Goal: Navigation & Orientation: Find specific page/section

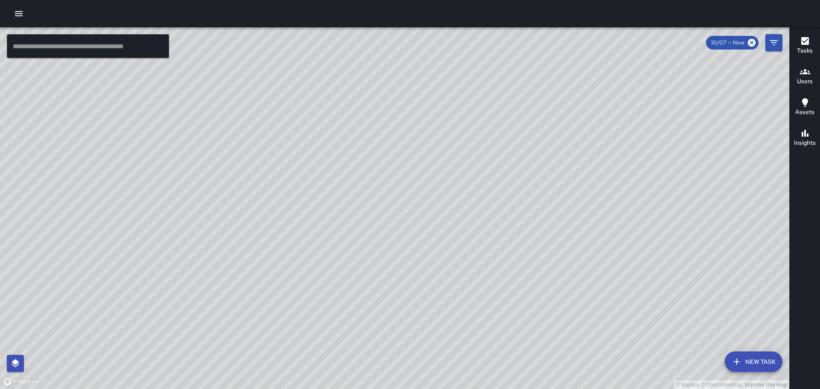
scroll to position [2487, 0]
drag, startPoint x: 340, startPoint y: 142, endPoint x: 481, endPoint y: 245, distance: 173.6
click at [498, 265] on div "© Mapbox © OpenStreetMap Improve this map" at bounding box center [394, 208] width 789 height 362
drag, startPoint x: 159, startPoint y: 177, endPoint x: 443, endPoint y: 227, distance: 288.4
click at [504, 235] on div "© Mapbox © OpenStreetMap Improve this map" at bounding box center [394, 208] width 789 height 362
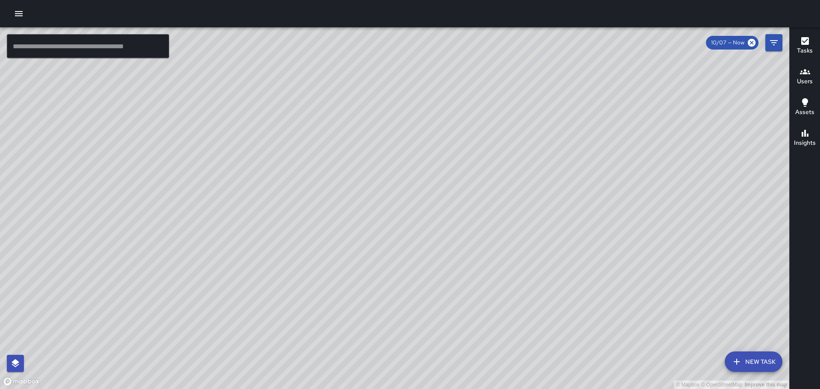
drag, startPoint x: 643, startPoint y: 266, endPoint x: 555, endPoint y: 160, distance: 137.7
click at [595, 205] on div "© Mapbox © OpenStreetMap Improve this map" at bounding box center [394, 208] width 789 height 362
drag, startPoint x: 638, startPoint y: 236, endPoint x: 568, endPoint y: 129, distance: 128.0
click at [588, 150] on div "© Mapbox © OpenStreetMap Improve this map" at bounding box center [394, 208] width 789 height 362
drag, startPoint x: 613, startPoint y: 216, endPoint x: 608, endPoint y: 194, distance: 23.1
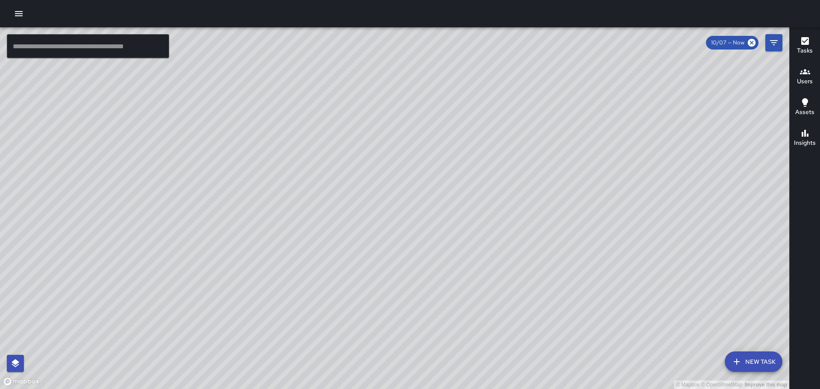
click at [610, 202] on div "© Mapbox © OpenStreetMap Improve this map" at bounding box center [394, 208] width 789 height 362
drag, startPoint x: 707, startPoint y: 234, endPoint x: 504, endPoint y: 164, distance: 215.1
click at [507, 161] on div "© Mapbox © OpenStreetMap Improve this map" at bounding box center [394, 208] width 789 height 362
drag, startPoint x: 676, startPoint y: 245, endPoint x: 599, endPoint y: 167, distance: 109.6
click at [599, 168] on div "© Mapbox © OpenStreetMap Improve this map" at bounding box center [394, 208] width 789 height 362
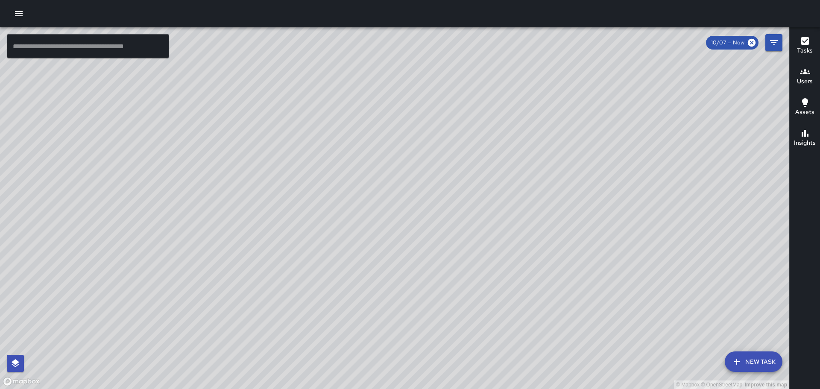
drag, startPoint x: 665, startPoint y: 244, endPoint x: 479, endPoint y: 139, distance: 212.9
click at [480, 140] on div "© Mapbox © OpenStreetMap Improve this map" at bounding box center [394, 208] width 789 height 362
drag, startPoint x: 629, startPoint y: 316, endPoint x: 582, endPoint y: 230, distance: 98.3
click at [582, 230] on div "© Mapbox © OpenStreetMap Improve this map" at bounding box center [394, 208] width 789 height 362
drag, startPoint x: 320, startPoint y: 109, endPoint x: 345, endPoint y: 222, distance: 116.4
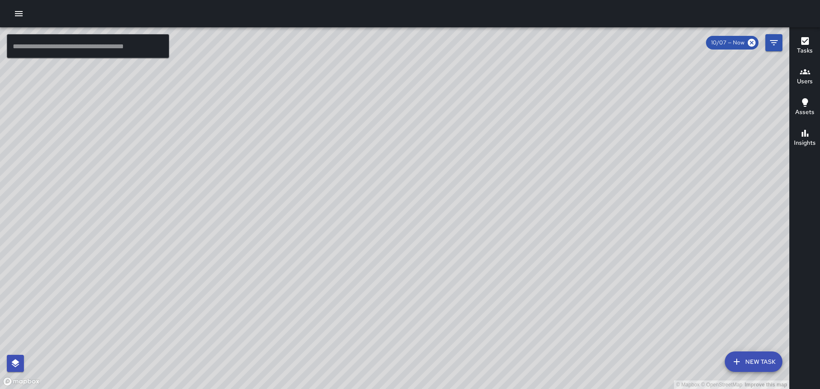
click at [311, 274] on div "© Mapbox © OpenStreetMap Improve this map" at bounding box center [394, 208] width 789 height 362
click at [808, 71] on icon "button" at bounding box center [805, 71] width 10 height 5
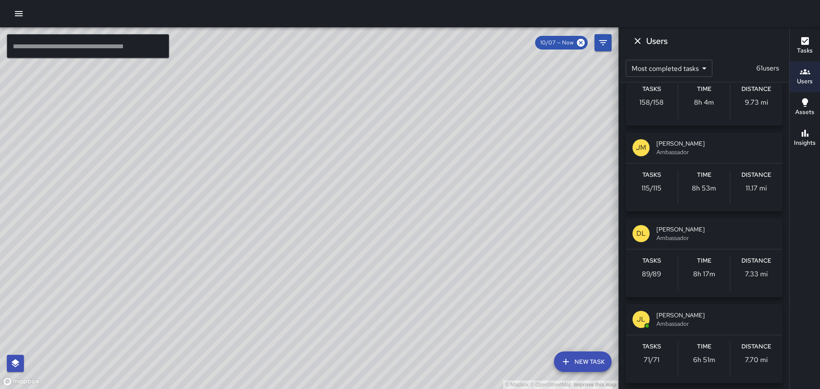
scroll to position [0, 0]
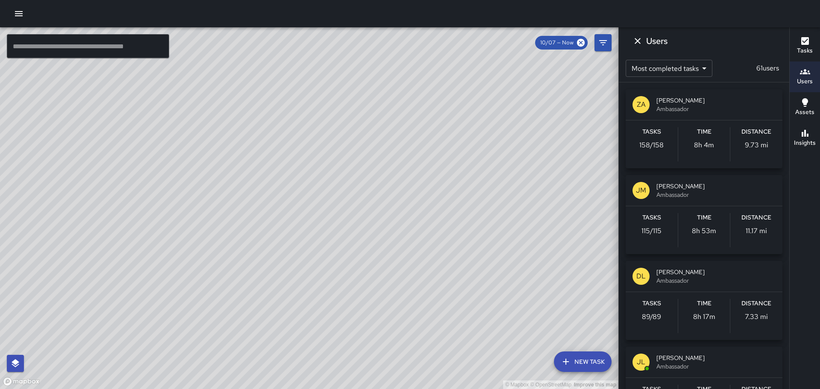
click at [646, 105] on div "ZA" at bounding box center [641, 104] width 17 height 17
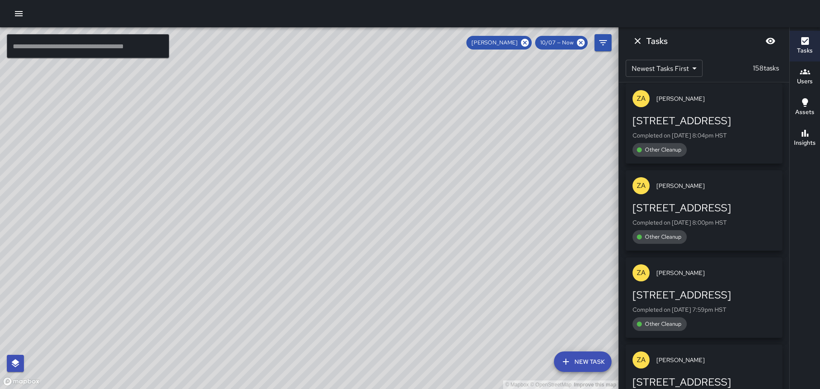
drag, startPoint x: 430, startPoint y: 213, endPoint x: 449, endPoint y: 210, distance: 19.4
click at [452, 219] on div "© Mapbox © OpenStreetMap Improve this map" at bounding box center [309, 208] width 619 height 362
drag, startPoint x: 400, startPoint y: 122, endPoint x: 448, endPoint y: 151, distance: 56.3
click at [448, 151] on div "© Mapbox © OpenStreetMap Improve this map" at bounding box center [309, 208] width 619 height 362
drag, startPoint x: 491, startPoint y: 198, endPoint x: 464, endPoint y: 149, distance: 55.8
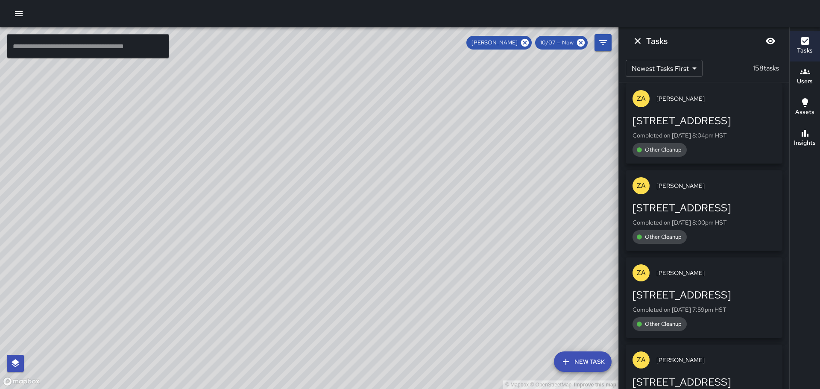
click at [464, 149] on div "© Mapbox © OpenStreetMap Improve this map" at bounding box center [309, 208] width 619 height 362
drag, startPoint x: 523, startPoint y: 217, endPoint x: 440, endPoint y: 90, distance: 151.5
click at [441, 84] on div "© Mapbox © OpenStreetMap Improve this map" at bounding box center [309, 208] width 619 height 362
click at [642, 41] on icon "Dismiss" at bounding box center [638, 41] width 10 height 10
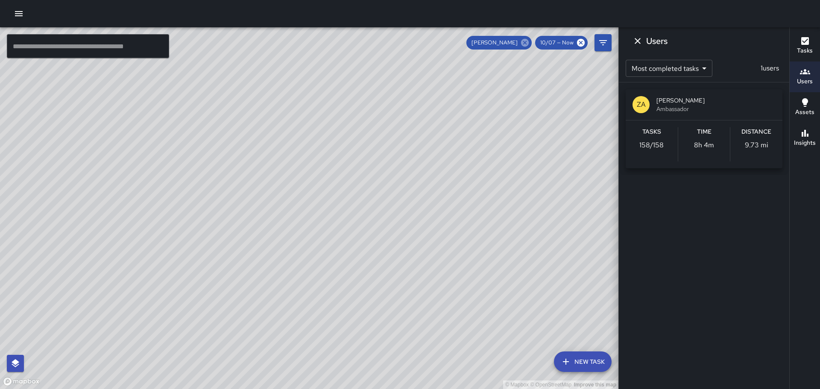
click at [527, 42] on icon at bounding box center [524, 42] width 9 height 9
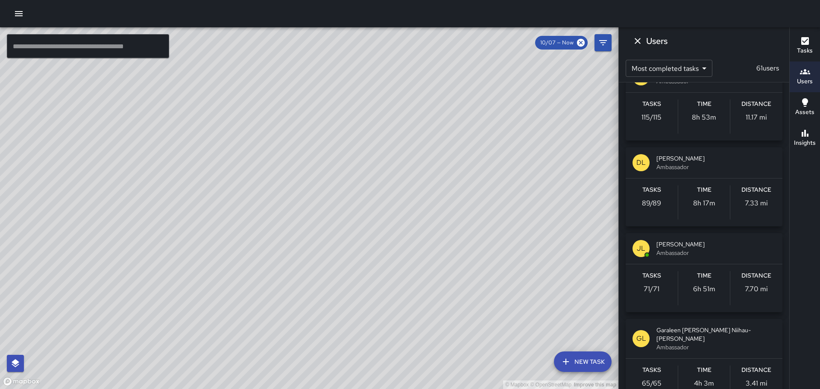
scroll to position [128, 0]
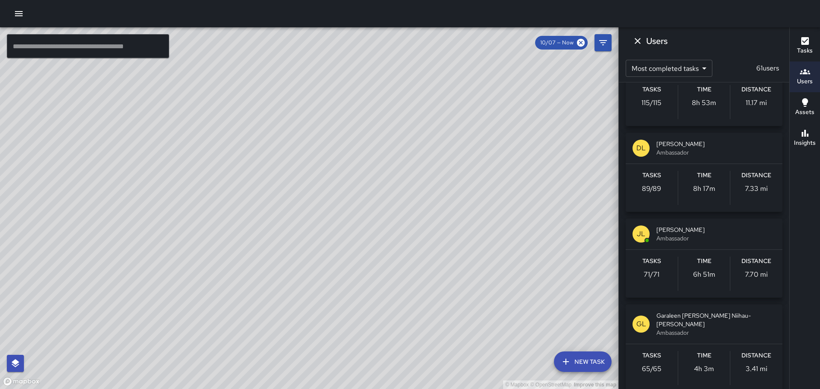
click at [643, 152] on p "DL" at bounding box center [640, 148] width 9 height 10
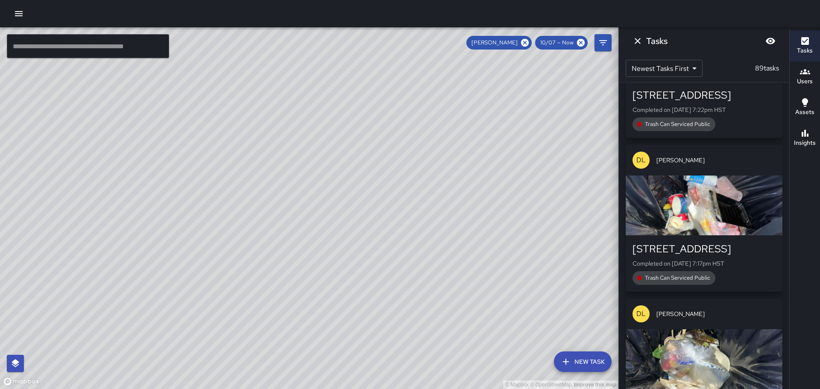
scroll to position [0, 0]
drag, startPoint x: 454, startPoint y: 138, endPoint x: 474, endPoint y: 160, distance: 29.7
click at [468, 194] on div "© Mapbox © OpenStreetMap Improve this map" at bounding box center [309, 208] width 619 height 362
drag, startPoint x: 483, startPoint y: 133, endPoint x: 466, endPoint y: 158, distance: 30.1
click at [466, 158] on div "© Mapbox © OpenStreetMap Improve this map" at bounding box center [309, 208] width 619 height 362
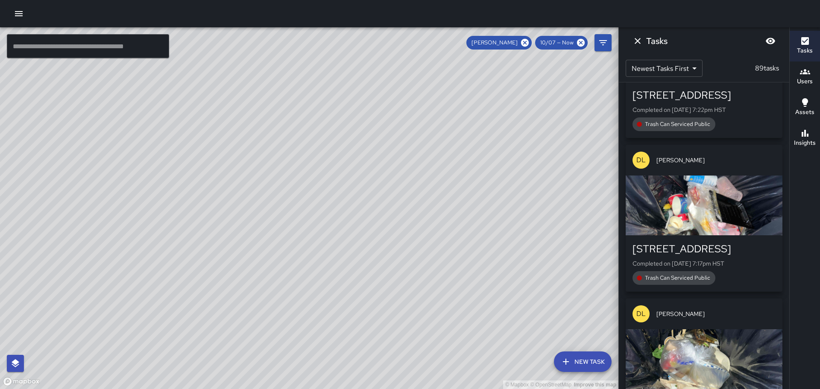
drag, startPoint x: 518, startPoint y: 192, endPoint x: 493, endPoint y: 152, distance: 47.5
click at [493, 152] on div "© Mapbox © OpenStreetMap Improve this map" at bounding box center [309, 208] width 619 height 362
drag, startPoint x: 471, startPoint y: 150, endPoint x: 478, endPoint y: 167, distance: 19.1
click at [478, 167] on div "© Mapbox © OpenStreetMap Improve this map" at bounding box center [309, 208] width 619 height 362
drag, startPoint x: 453, startPoint y: 144, endPoint x: 448, endPoint y: 149, distance: 7.6
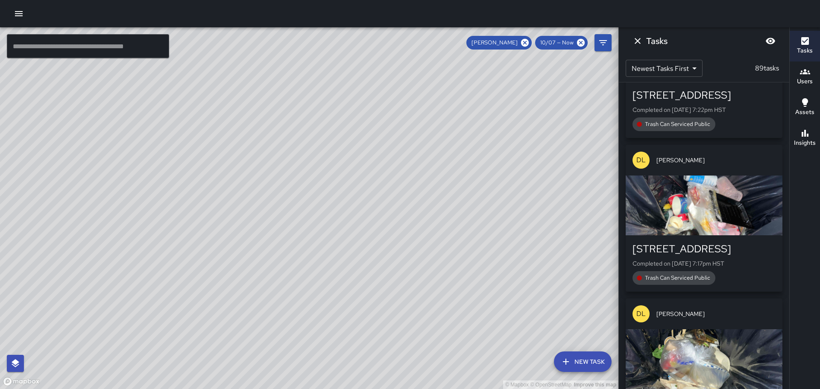
click at [448, 149] on div "© Mapbox © OpenStreetMap Improve this map" at bounding box center [309, 208] width 619 height 362
drag, startPoint x: 483, startPoint y: 152, endPoint x: 495, endPoint y: 180, distance: 31.0
click at [494, 186] on div "© Mapbox © OpenStreetMap Improve this map" at bounding box center [309, 208] width 619 height 362
drag, startPoint x: 463, startPoint y: 192, endPoint x: 513, endPoint y: 194, distance: 50.0
click at [513, 194] on div "© Mapbox © OpenStreetMap Improve this map" at bounding box center [309, 208] width 619 height 362
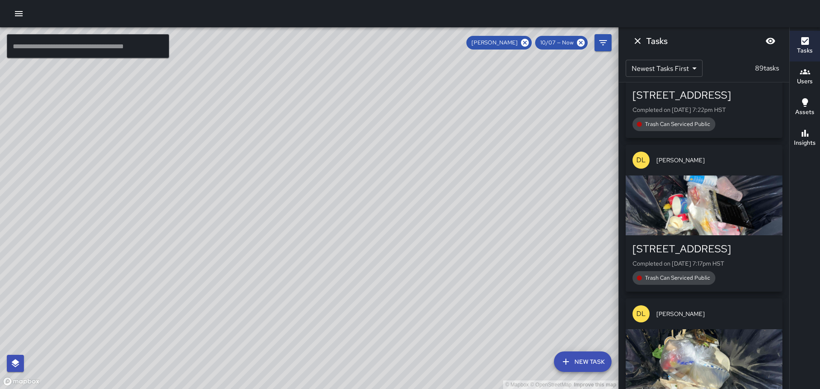
drag, startPoint x: 233, startPoint y: 121, endPoint x: 373, endPoint y: 164, distance: 146.9
click at [373, 164] on div "© Mapbox © OpenStreetMap Improve this map" at bounding box center [309, 208] width 619 height 362
drag, startPoint x: 299, startPoint y: 127, endPoint x: 259, endPoint y: 89, distance: 55.3
click at [259, 89] on div "© Mapbox © OpenStreetMap Improve this map" at bounding box center [309, 208] width 619 height 362
click at [311, 112] on div "© Mapbox © OpenStreetMap Improve this map" at bounding box center [309, 208] width 619 height 362
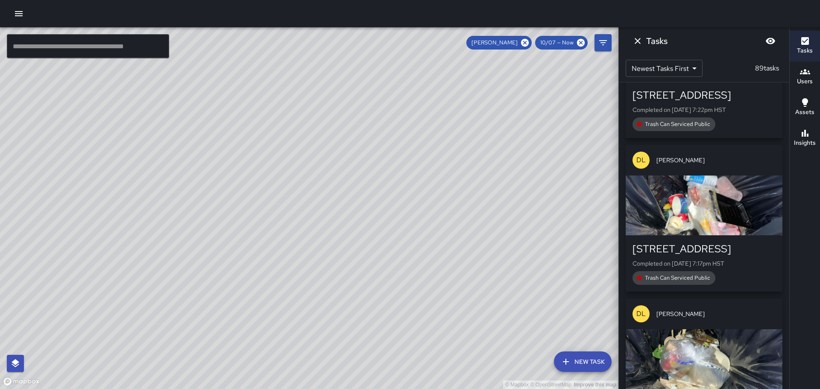
drag, startPoint x: 493, startPoint y: 210, endPoint x: 449, endPoint y: 136, distance: 85.6
click at [445, 132] on div "© Mapbox © OpenStreetMap Improve this map" at bounding box center [309, 208] width 619 height 362
drag, startPoint x: 428, startPoint y: 121, endPoint x: 443, endPoint y: 150, distance: 32.1
click at [446, 200] on div "© Mapbox © OpenStreetMap Improve this map" at bounding box center [309, 208] width 619 height 362
click at [525, 43] on icon at bounding box center [525, 43] width 8 height 8
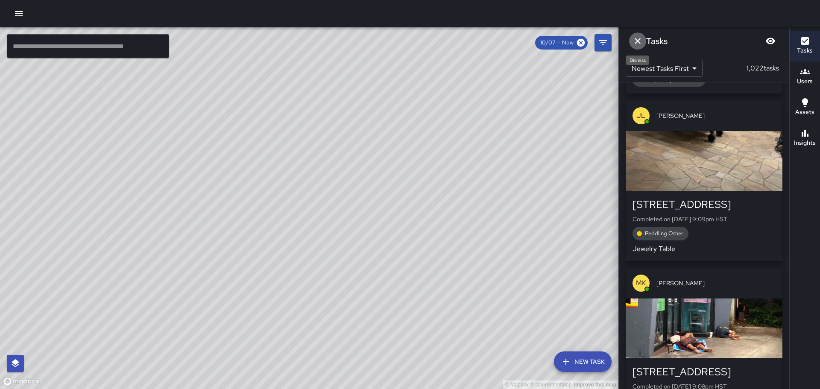
click at [633, 39] on icon "Dismiss" at bounding box center [638, 41] width 10 height 10
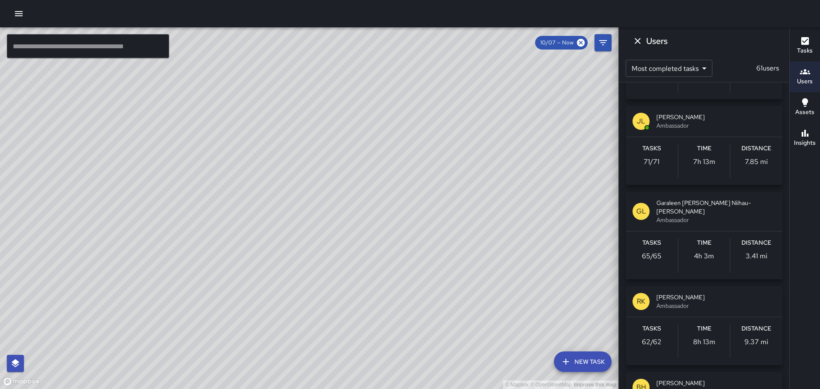
scroll to position [256, 0]
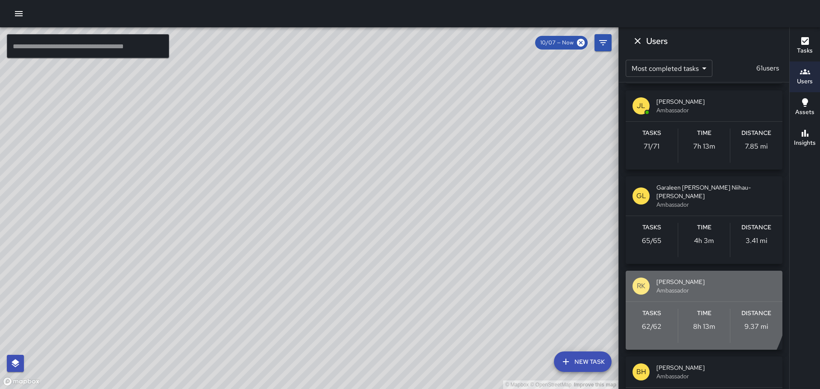
click at [637, 281] on p "RK" at bounding box center [641, 286] width 9 height 10
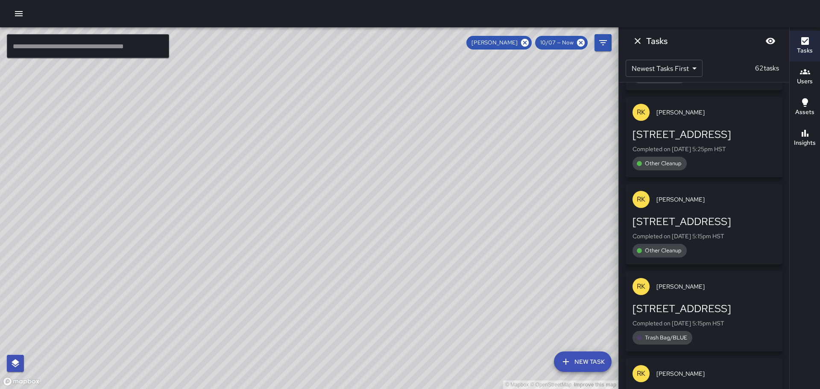
scroll to position [0, 0]
drag, startPoint x: 319, startPoint y: 159, endPoint x: 333, endPoint y: 191, distance: 34.4
click at [354, 235] on div "© Mapbox © OpenStreetMap Improve this map" at bounding box center [309, 208] width 619 height 362
drag, startPoint x: 335, startPoint y: 179, endPoint x: 364, endPoint y: 240, distance: 68.0
click at [364, 240] on div "© Mapbox © OpenStreetMap Improve this map" at bounding box center [309, 208] width 619 height 362
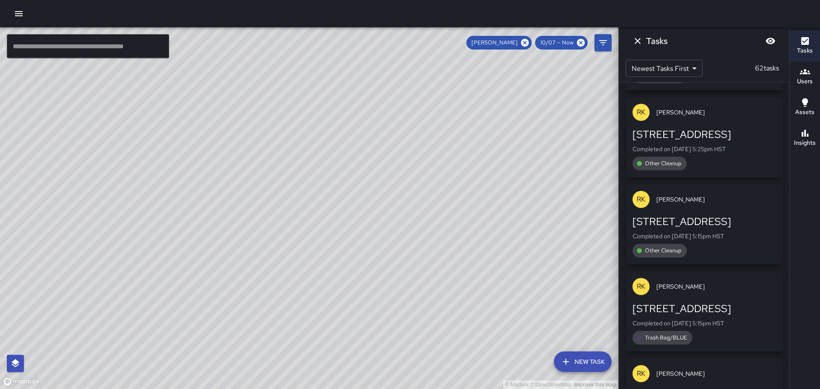
drag, startPoint x: 340, startPoint y: 197, endPoint x: 407, endPoint y: 245, distance: 82.5
click at [412, 262] on div "© Mapbox © OpenStreetMap Improve this map" at bounding box center [309, 208] width 619 height 362
drag, startPoint x: 335, startPoint y: 234, endPoint x: 417, endPoint y: 114, distance: 144.8
click at [416, 117] on div "© Mapbox © OpenStreetMap Improve this map" at bounding box center [309, 208] width 619 height 362
drag, startPoint x: 414, startPoint y: 303, endPoint x: 428, endPoint y: 179, distance: 124.7
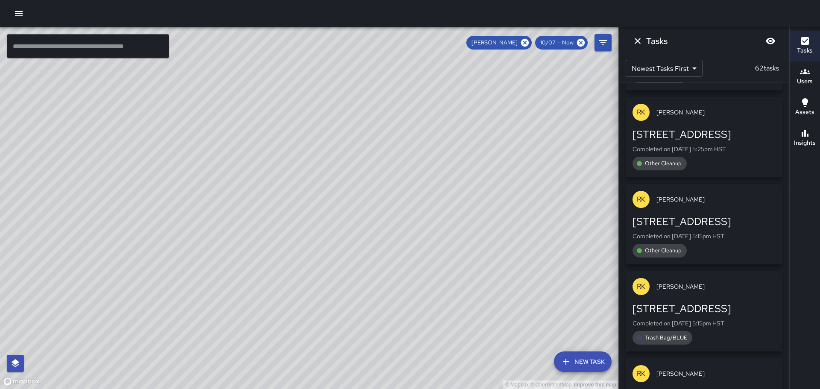
click at [405, 123] on div "© Mapbox © OpenStreetMap Improve this map" at bounding box center [309, 208] width 619 height 362
drag, startPoint x: 439, startPoint y: 273, endPoint x: 482, endPoint y: 148, distance: 132.1
click at [472, 164] on div "© Mapbox © OpenStreetMap Improve this map" at bounding box center [309, 208] width 619 height 362
drag, startPoint x: 399, startPoint y: 240, endPoint x: 399, endPoint y: 229, distance: 11.6
click at [427, 229] on div "© Mapbox © OpenStreetMap Improve this map" at bounding box center [309, 208] width 619 height 362
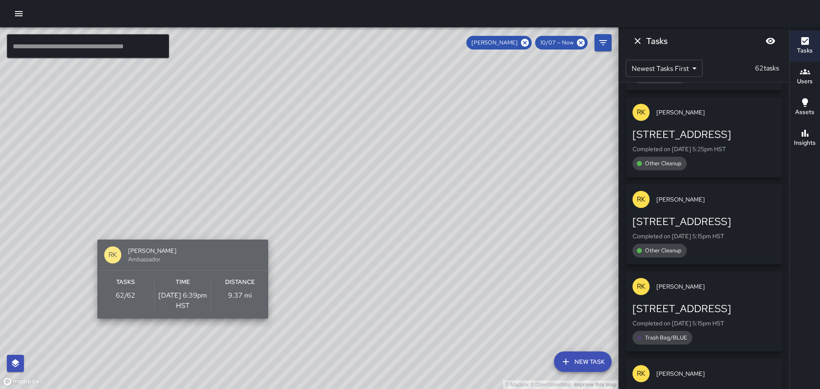
drag, startPoint x: 164, startPoint y: 254, endPoint x: 165, endPoint y: 296, distance: 42.3
click at [166, 270] on div "RK [PERSON_NAME] Ambassador" at bounding box center [182, 255] width 171 height 31
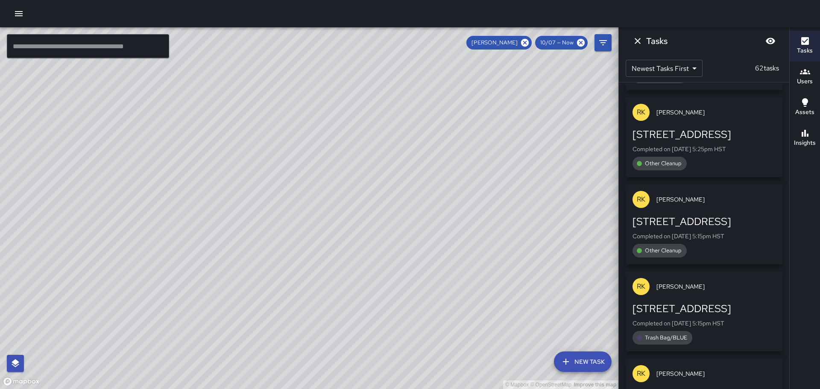
drag, startPoint x: 343, startPoint y: 134, endPoint x: 337, endPoint y: 183, distance: 49.8
click at [377, 232] on div "© Mapbox © OpenStreetMap Improve this map" at bounding box center [309, 208] width 619 height 362
drag, startPoint x: 340, startPoint y: 204, endPoint x: 361, endPoint y: 237, distance: 38.8
click at [361, 237] on div "© Mapbox © OpenStreetMap Improve this map" at bounding box center [309, 208] width 619 height 362
drag, startPoint x: 320, startPoint y: 165, endPoint x: 334, endPoint y: 196, distance: 33.8
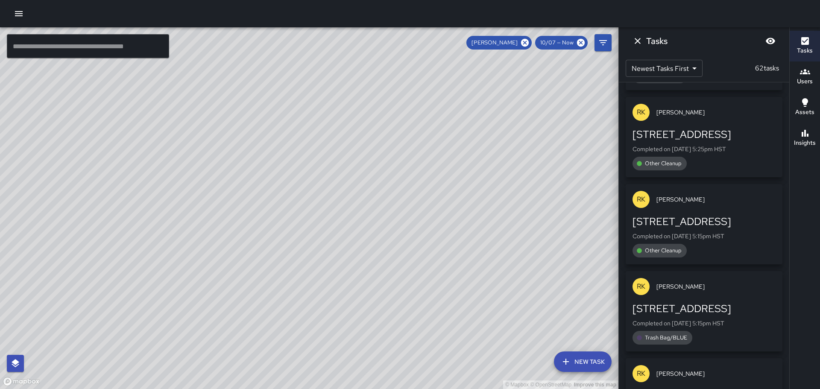
click at [366, 250] on div "© Mapbox © OpenStreetMap Improve this map" at bounding box center [309, 208] width 619 height 362
drag, startPoint x: 353, startPoint y: 253, endPoint x: 383, endPoint y: 262, distance: 30.9
click at [386, 272] on div "© Mapbox © OpenStreetMap Improve this map" at bounding box center [309, 208] width 619 height 362
drag, startPoint x: 304, startPoint y: 223, endPoint x: 373, endPoint y: 261, distance: 79.5
click at [377, 268] on div "© Mapbox © OpenStreetMap Improve this map" at bounding box center [309, 208] width 619 height 362
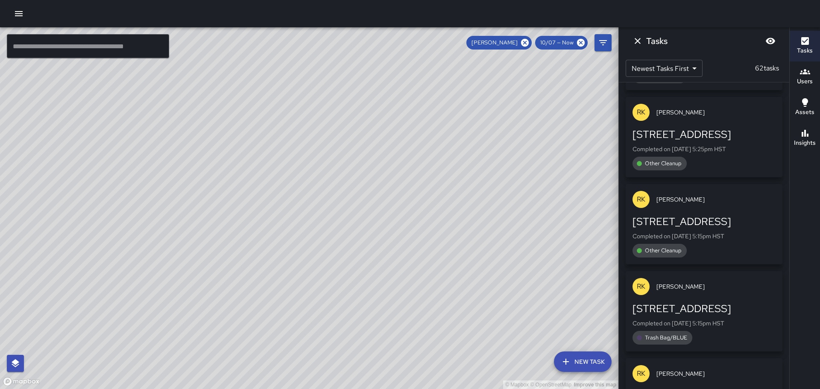
drag, startPoint x: 364, startPoint y: 264, endPoint x: 393, endPoint y: 288, distance: 38.2
click at [393, 288] on div "© Mapbox © OpenStreetMap Improve this map" at bounding box center [309, 208] width 619 height 362
drag, startPoint x: 317, startPoint y: 240, endPoint x: 332, endPoint y: 258, distance: 23.0
click at [493, 368] on div "© Mapbox © OpenStreetMap Improve this map" at bounding box center [309, 208] width 619 height 362
drag, startPoint x: 261, startPoint y: 186, endPoint x: 315, endPoint y: 301, distance: 126.9
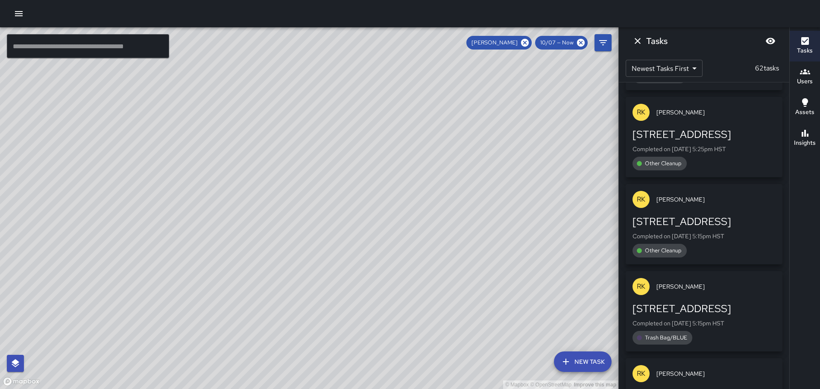
click at [315, 302] on div "© Mapbox © OpenStreetMap Improve this map" at bounding box center [309, 208] width 619 height 362
drag, startPoint x: 284, startPoint y: 265, endPoint x: 261, endPoint y: 105, distance: 161.9
click at [296, 155] on div "© Mapbox © OpenStreetMap Improve this map" at bounding box center [309, 208] width 619 height 362
drag, startPoint x: 449, startPoint y: 306, endPoint x: 379, endPoint y: 191, distance: 135.5
click at [387, 199] on div "© Mapbox © OpenStreetMap Improve this map" at bounding box center [309, 208] width 619 height 362
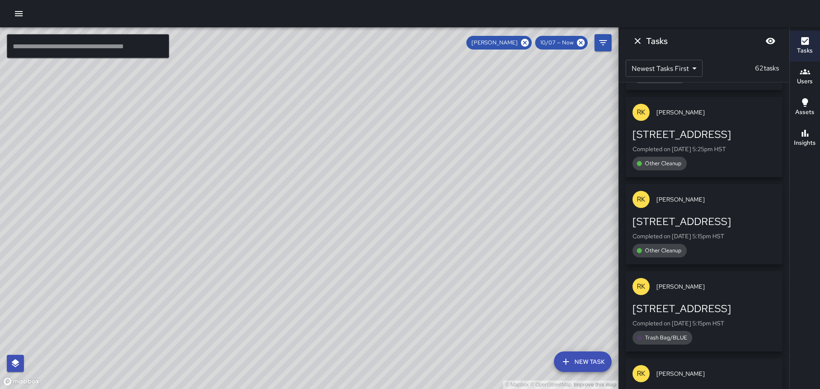
drag, startPoint x: 471, startPoint y: 254, endPoint x: 380, endPoint y: 111, distance: 169.0
click at [380, 111] on div "© Mapbox © OpenStreetMap Improve this map" at bounding box center [309, 208] width 619 height 362
drag, startPoint x: 493, startPoint y: 242, endPoint x: 458, endPoint y: 173, distance: 77.6
click at [458, 173] on div "© Mapbox © OpenStreetMap Improve this map" at bounding box center [309, 208] width 619 height 362
click at [526, 42] on icon at bounding box center [524, 42] width 9 height 9
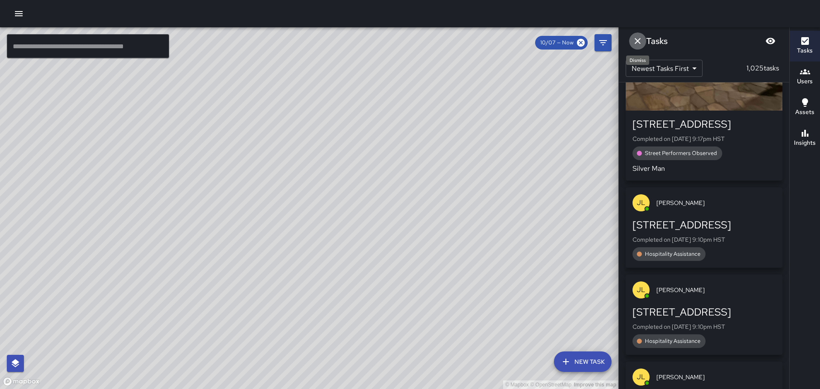
click at [636, 41] on icon "Dismiss" at bounding box center [638, 41] width 10 height 10
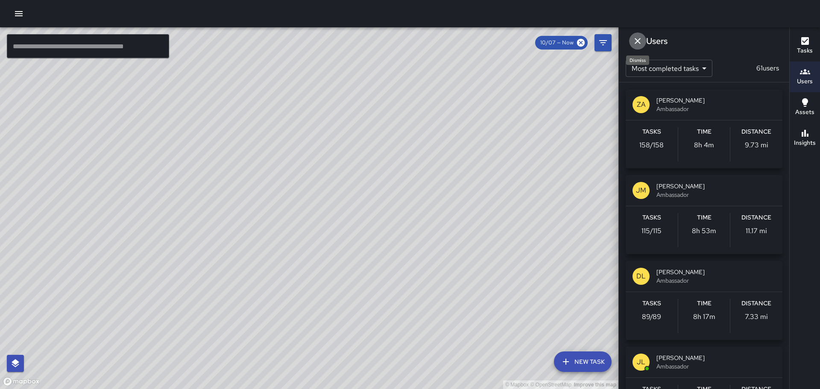
drag, startPoint x: 636, startPoint y: 43, endPoint x: 625, endPoint y: 65, distance: 24.5
click at [636, 44] on icon "Dismiss" at bounding box center [638, 41] width 10 height 10
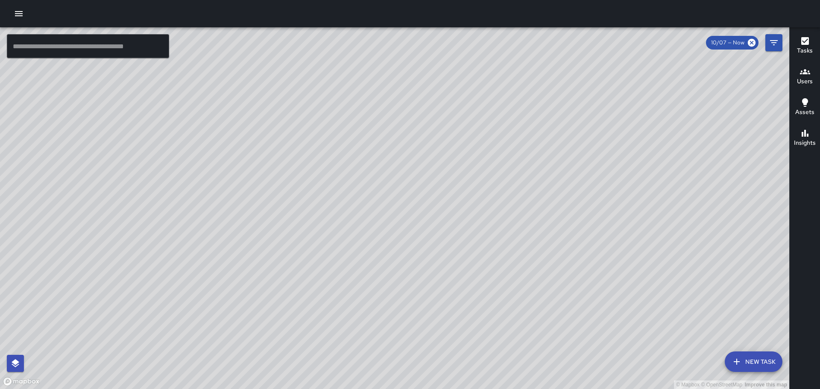
drag, startPoint x: 507, startPoint y: 121, endPoint x: 528, endPoint y: 196, distance: 78.2
click at [529, 200] on div "© Mapbox © OpenStreetMap Improve this map" at bounding box center [394, 208] width 789 height 362
drag, startPoint x: 488, startPoint y: 244, endPoint x: 437, endPoint y: 111, distance: 142.2
click at [437, 112] on div "© Mapbox © OpenStreetMap Improve this map" at bounding box center [394, 208] width 789 height 362
drag, startPoint x: 356, startPoint y: 205, endPoint x: 513, endPoint y: 88, distance: 195.6
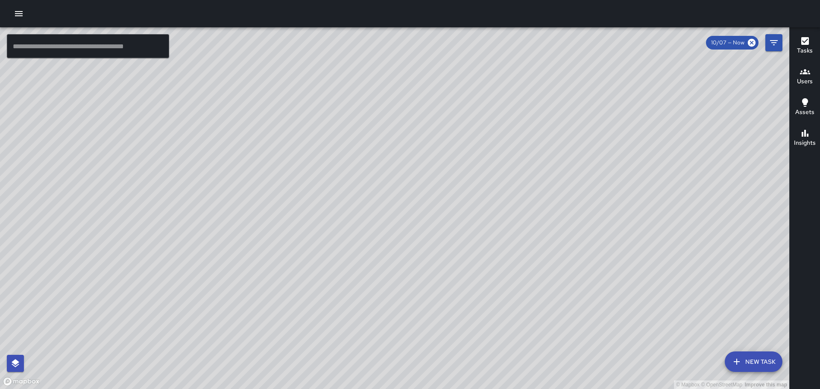
click at [508, 93] on div "© Mapbox © OpenStreetMap Improve this map" at bounding box center [394, 208] width 789 height 362
drag, startPoint x: 308, startPoint y: 174, endPoint x: 347, endPoint y: 158, distance: 42.3
click at [334, 163] on div "© Mapbox © OpenStreetMap Improve this map" at bounding box center [394, 208] width 789 height 362
drag, startPoint x: 507, startPoint y: 217, endPoint x: 496, endPoint y: 186, distance: 32.6
click at [496, 188] on div "© Mapbox © OpenStreetMap Improve this map" at bounding box center [394, 208] width 789 height 362
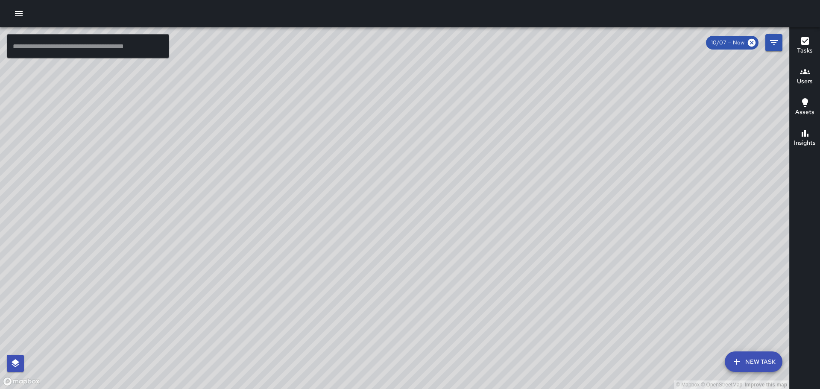
drag, startPoint x: 499, startPoint y: 232, endPoint x: 438, endPoint y: 198, distance: 69.6
click at [494, 220] on div "© Mapbox © OpenStreetMap Improve this map" at bounding box center [394, 208] width 789 height 362
drag, startPoint x: 444, startPoint y: 155, endPoint x: 486, endPoint y: 216, distance: 74.1
click at [486, 220] on div "© Mapbox © OpenStreetMap Improve this map" at bounding box center [394, 208] width 789 height 362
drag, startPoint x: 516, startPoint y: 199, endPoint x: 479, endPoint y: 105, distance: 101.1
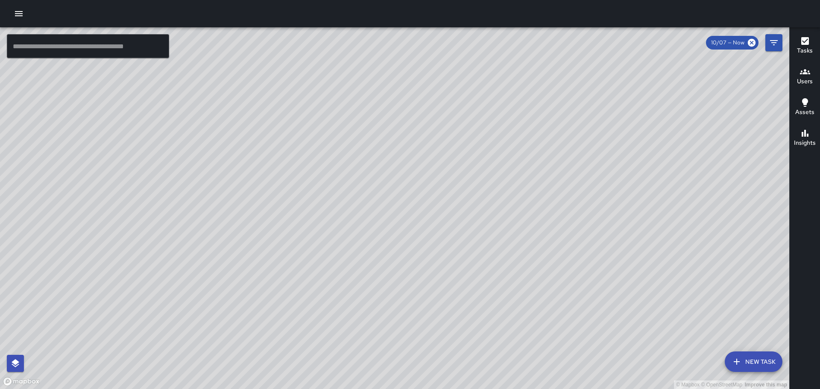
click at [502, 143] on div "© Mapbox © OpenStreetMap Improve this map" at bounding box center [394, 208] width 789 height 362
drag, startPoint x: 576, startPoint y: 226, endPoint x: 475, endPoint y: 90, distance: 169.5
click at [475, 90] on div "© Mapbox © OpenStreetMap Improve this map" at bounding box center [394, 208] width 789 height 362
drag, startPoint x: 676, startPoint y: 231, endPoint x: 424, endPoint y: 158, distance: 262.8
click at [426, 160] on div "© Mapbox © OpenStreetMap Improve this map" at bounding box center [394, 208] width 789 height 362
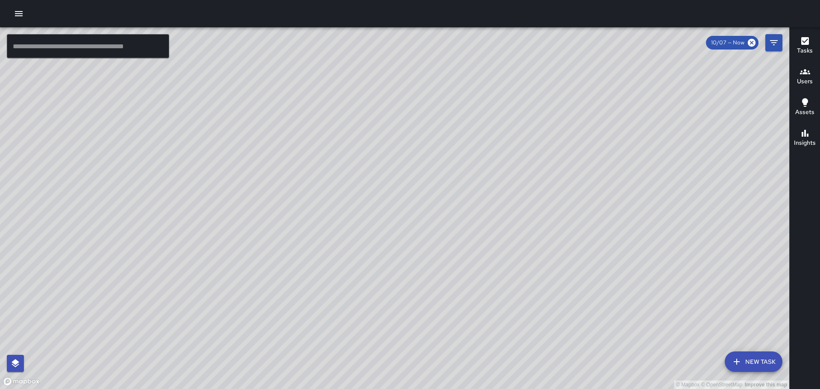
drag, startPoint x: 639, startPoint y: 255, endPoint x: 414, endPoint y: 58, distance: 298.5
click at [414, 59] on div "© Mapbox © OpenStreetMap Improve this map" at bounding box center [394, 208] width 789 height 362
drag, startPoint x: 490, startPoint y: 264, endPoint x: 509, endPoint y: 271, distance: 20.0
click at [511, 273] on div "© Mapbox © OpenStreetMap Improve this map" at bounding box center [394, 208] width 789 height 362
click at [497, 281] on div "© Mapbox © OpenStreetMap Improve this map" at bounding box center [394, 208] width 789 height 362
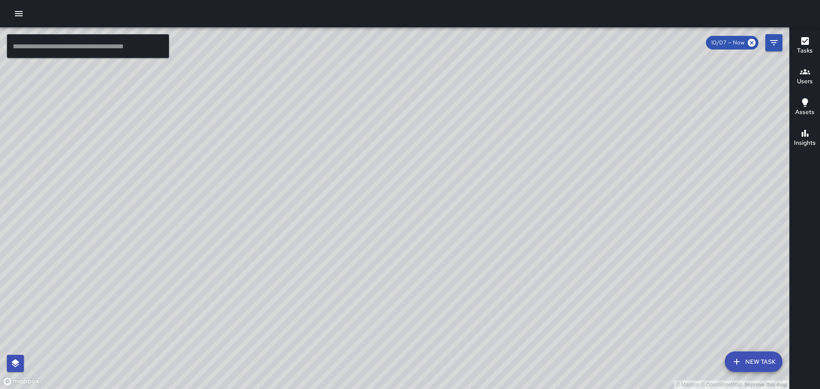
drag, startPoint x: 446, startPoint y: 174, endPoint x: 496, endPoint y: 252, distance: 92.6
click at [481, 211] on div "© Mapbox © OpenStreetMap Improve this map" at bounding box center [394, 208] width 789 height 362
drag, startPoint x: 433, startPoint y: 224, endPoint x: 399, endPoint y: 38, distance: 188.9
click at [399, 38] on div "© Mapbox © OpenStreetMap Improve this map" at bounding box center [394, 208] width 789 height 362
drag, startPoint x: 374, startPoint y: 115, endPoint x: 442, endPoint y: 195, distance: 104.8
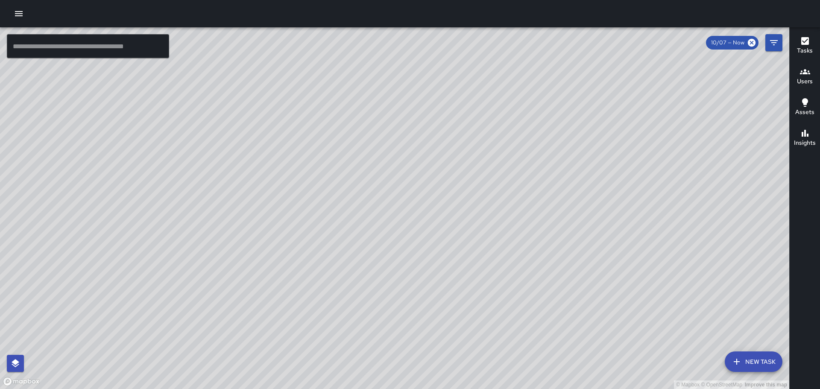
click at [442, 195] on div "© Mapbox © OpenStreetMap Improve this map" at bounding box center [394, 208] width 789 height 362
drag, startPoint x: 527, startPoint y: 214, endPoint x: 372, endPoint y: -28, distance: 287.6
click at [372, 0] on html "© Mapbox © OpenStreetMap Improve this map ​ New Task 10/07 — Now Map Layers Tas…" at bounding box center [410, 194] width 820 height 389
drag, startPoint x: 480, startPoint y: 86, endPoint x: 470, endPoint y: 106, distance: 21.8
click at [509, 139] on div "© Mapbox © OpenStreetMap Improve this map" at bounding box center [394, 208] width 789 height 362
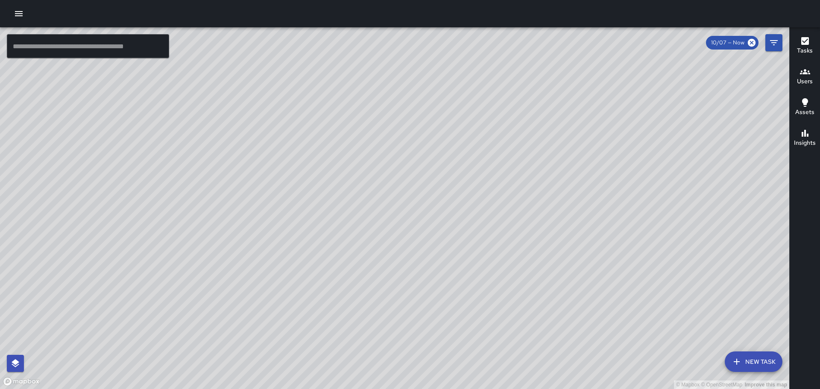
drag, startPoint x: 375, startPoint y: 78, endPoint x: 467, endPoint y: 150, distance: 116.8
click at [468, 151] on div "© Mapbox © OpenStreetMap Improve this map" at bounding box center [394, 208] width 789 height 362
drag, startPoint x: 427, startPoint y: 223, endPoint x: 437, endPoint y: 169, distance: 55.1
click at [434, 172] on div "© Mapbox © OpenStreetMap Improve this map" at bounding box center [394, 208] width 789 height 362
drag, startPoint x: 378, startPoint y: 205, endPoint x: 414, endPoint y: 130, distance: 83.9
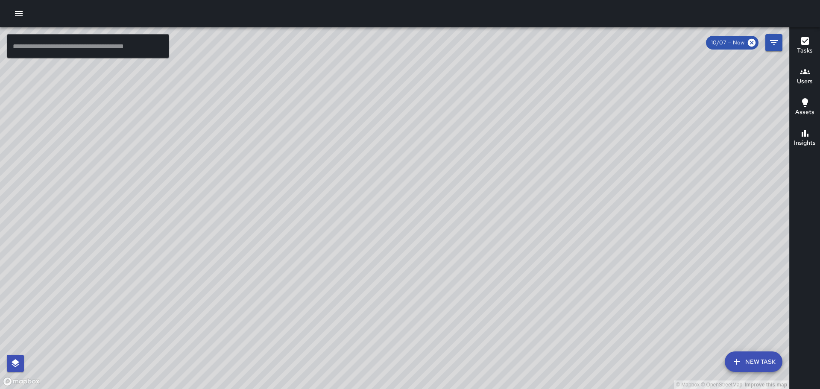
click at [405, 150] on div "© Mapbox © OpenStreetMap Improve this map" at bounding box center [394, 208] width 789 height 362
drag, startPoint x: 416, startPoint y: 259, endPoint x: 396, endPoint y: 155, distance: 106.1
click at [398, 164] on div "© Mapbox © OpenStreetMap Improve this map" at bounding box center [394, 208] width 789 height 362
drag, startPoint x: 393, startPoint y: 153, endPoint x: 390, endPoint y: 210, distance: 56.4
click at [392, 212] on div "© Mapbox © OpenStreetMap Improve this map" at bounding box center [394, 208] width 789 height 362
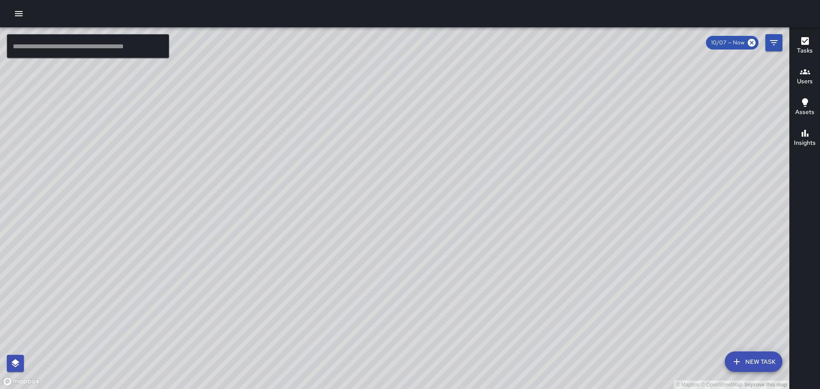
drag, startPoint x: 529, startPoint y: 337, endPoint x: 361, endPoint y: 101, distance: 289.5
click at [374, 115] on div "© Mapbox © OpenStreetMap Improve this map" at bounding box center [394, 208] width 789 height 362
drag, startPoint x: 531, startPoint y: 256, endPoint x: 436, endPoint y: 122, distance: 164.3
click at [437, 123] on div "© Mapbox © OpenStreetMap Improve this map" at bounding box center [394, 208] width 789 height 362
drag, startPoint x: 668, startPoint y: 361, endPoint x: 522, endPoint y: 170, distance: 240.8
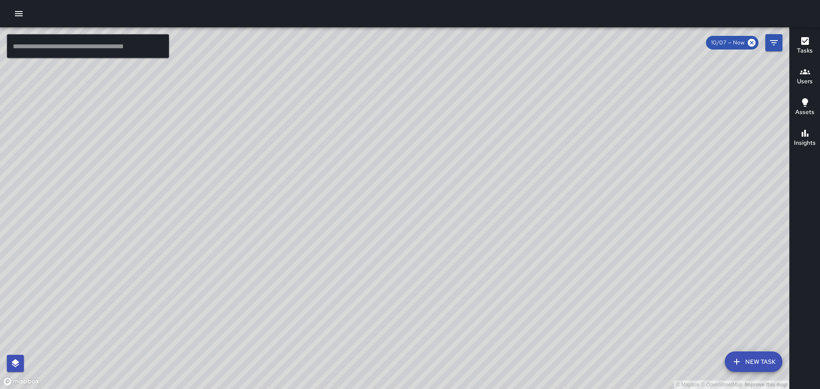
click at [522, 170] on div "© Mapbox © OpenStreetMap Improve this map" at bounding box center [394, 208] width 789 height 362
drag, startPoint x: 610, startPoint y: 276, endPoint x: 589, endPoint y: 258, distance: 27.8
click at [589, 255] on div "© Mapbox © OpenStreetMap Improve this map" at bounding box center [394, 208] width 789 height 362
drag, startPoint x: 638, startPoint y: 352, endPoint x: 662, endPoint y: 401, distance: 54.5
click at [662, 389] on html "© Mapbox © OpenStreetMap Improve this map ​ New Task 10/07 — Now Map Layers Tas…" at bounding box center [410, 194] width 820 height 389
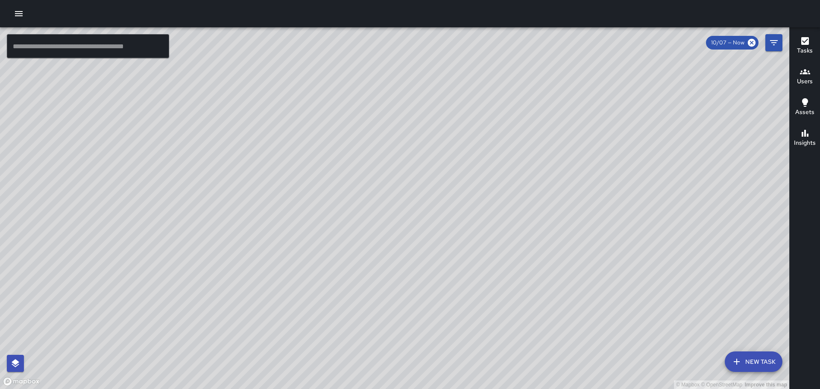
drag, startPoint x: 527, startPoint y: 283, endPoint x: 486, endPoint y: 222, distance: 73.6
click at [602, 382] on div "© Mapbox © OpenStreetMap Improve this map" at bounding box center [394, 208] width 789 height 362
drag, startPoint x: 548, startPoint y: 369, endPoint x: 503, endPoint y: 294, distance: 86.8
click at [532, 340] on div "© Mapbox © OpenStreetMap Improve this map" at bounding box center [394, 208] width 789 height 362
drag, startPoint x: 459, startPoint y: 243, endPoint x: 480, endPoint y: 274, distance: 37.6
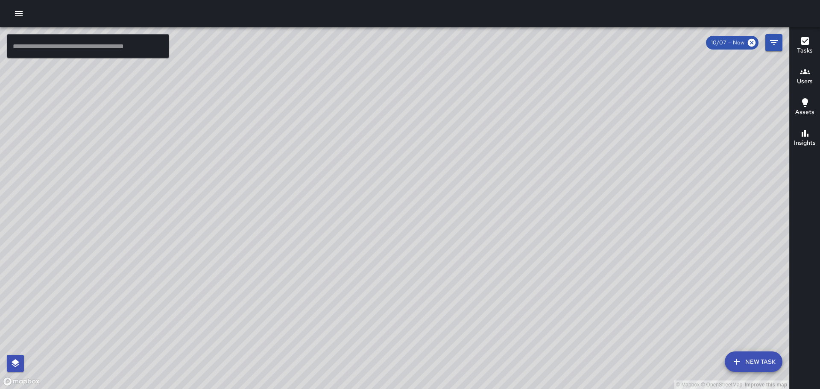
click at [492, 329] on div "© Mapbox © OpenStreetMap Improve this map" at bounding box center [394, 208] width 789 height 362
drag, startPoint x: 555, startPoint y: 256, endPoint x: 494, endPoint y: 171, distance: 104.7
click at [495, 171] on div "© Mapbox © OpenStreetMap Improve this map" at bounding box center [394, 208] width 789 height 362
drag, startPoint x: 533, startPoint y: 240, endPoint x: 497, endPoint y: 192, distance: 59.5
click at [497, 193] on div "© Mapbox © OpenStreetMap Improve this map" at bounding box center [394, 208] width 789 height 362
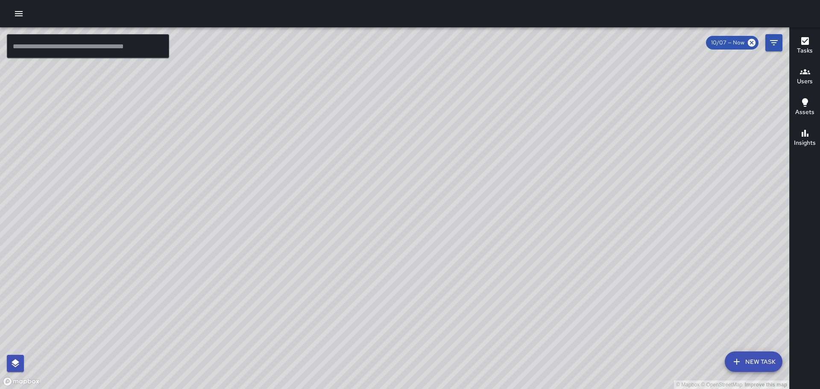
drag, startPoint x: 511, startPoint y: 215, endPoint x: 480, endPoint y: 173, distance: 53.1
click at [477, 167] on div "© Mapbox © OpenStreetMap Improve this map" at bounding box center [394, 208] width 789 height 362
drag, startPoint x: 258, startPoint y: 204, endPoint x: 281, endPoint y: 246, distance: 48.1
click at [286, 255] on div "© Mapbox © OpenStreetMap Improve this map" at bounding box center [394, 208] width 789 height 362
drag, startPoint x: 265, startPoint y: 240, endPoint x: 265, endPoint y: 278, distance: 37.6
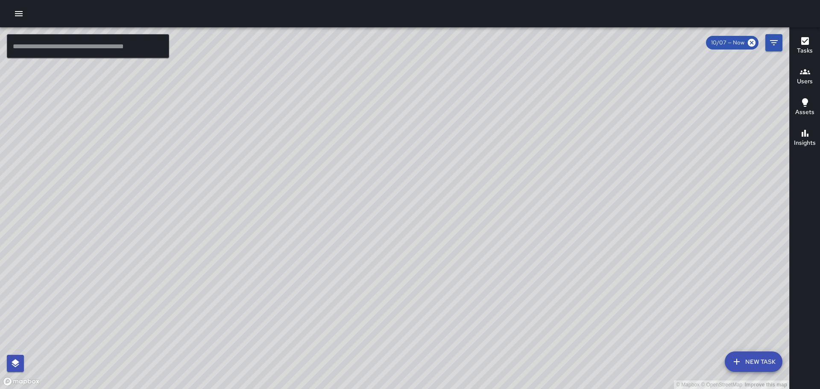
click at [275, 307] on div "© Mapbox © OpenStreetMap Improve this map" at bounding box center [394, 208] width 789 height 362
drag, startPoint x: 343, startPoint y: 197, endPoint x: 409, endPoint y: 276, distance: 103.2
click at [409, 276] on div "© Mapbox © OpenStreetMap Improve this map" at bounding box center [394, 208] width 789 height 362
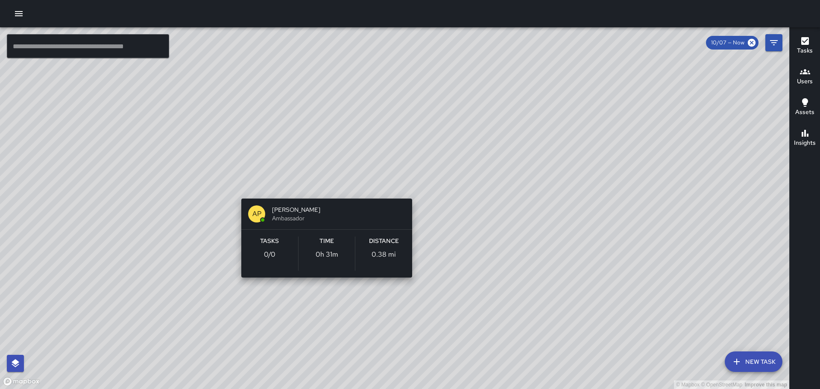
click at [326, 188] on div "© Mapbox © OpenStreetMap Improve this map AP [PERSON_NAME] Ambassador Tasks 0 /…" at bounding box center [394, 208] width 789 height 362
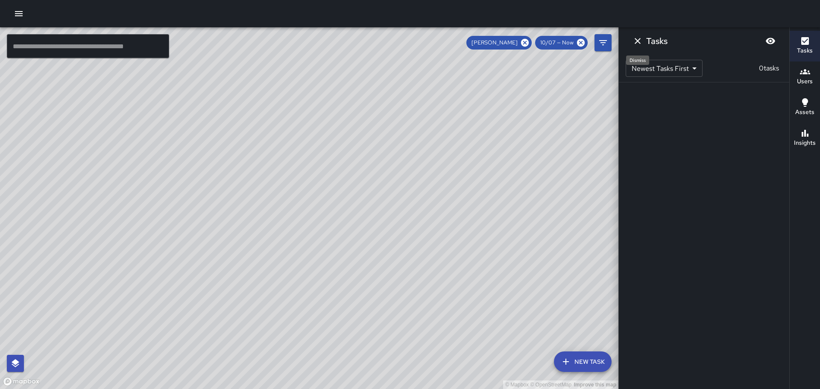
click at [636, 40] on icon "Dismiss" at bounding box center [638, 41] width 10 height 10
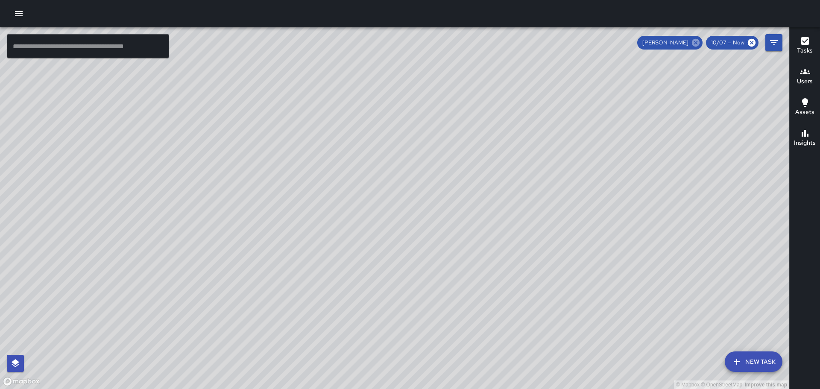
click at [697, 42] on icon at bounding box center [696, 43] width 8 height 8
drag, startPoint x: 587, startPoint y: 189, endPoint x: 540, endPoint y: 134, distance: 73.0
click at [545, 140] on div "© Mapbox © OpenStreetMap Improve this map" at bounding box center [394, 208] width 789 height 362
drag, startPoint x: 546, startPoint y: 173, endPoint x: 544, endPoint y: 220, distance: 46.6
click at [544, 221] on div "© Mapbox © OpenStreetMap Improve this map" at bounding box center [394, 208] width 789 height 362
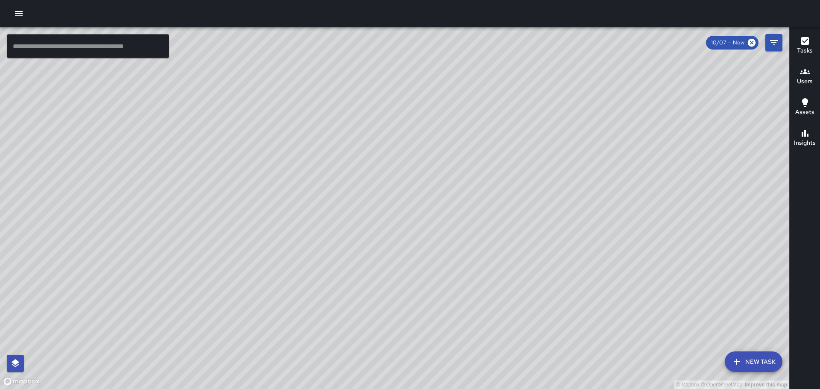
drag, startPoint x: 551, startPoint y: 156, endPoint x: 556, endPoint y: 195, distance: 39.2
click at [556, 195] on div "© Mapbox © OpenStreetMap Improve this map" at bounding box center [394, 208] width 789 height 362
drag, startPoint x: 627, startPoint y: 209, endPoint x: 546, endPoint y: 143, distance: 104.7
click at [546, 147] on div "© Mapbox © OpenStreetMap Improve this map" at bounding box center [394, 208] width 789 height 362
drag, startPoint x: 370, startPoint y: 226, endPoint x: 490, endPoint y: 126, distance: 155.9
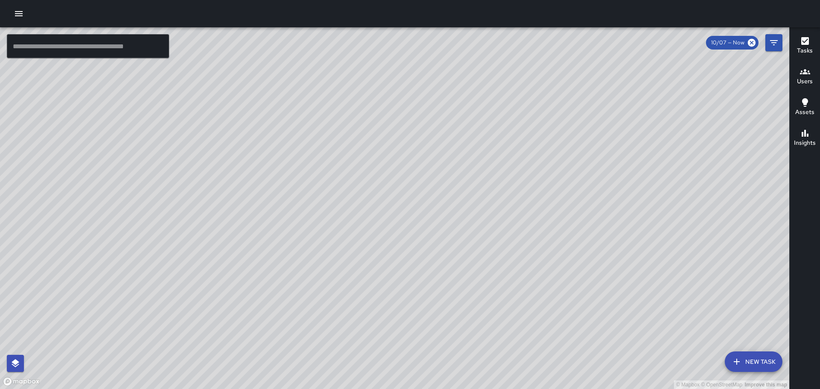
click at [490, 126] on div "© Mapbox © OpenStreetMap Improve this map" at bounding box center [394, 208] width 789 height 362
drag, startPoint x: 360, startPoint y: 199, endPoint x: 448, endPoint y: 159, distance: 96.5
click at [447, 159] on div "© Mapbox © OpenStreetMap Improve this map" at bounding box center [394, 208] width 789 height 362
click at [18, 13] on icon "button" at bounding box center [19, 13] width 8 height 5
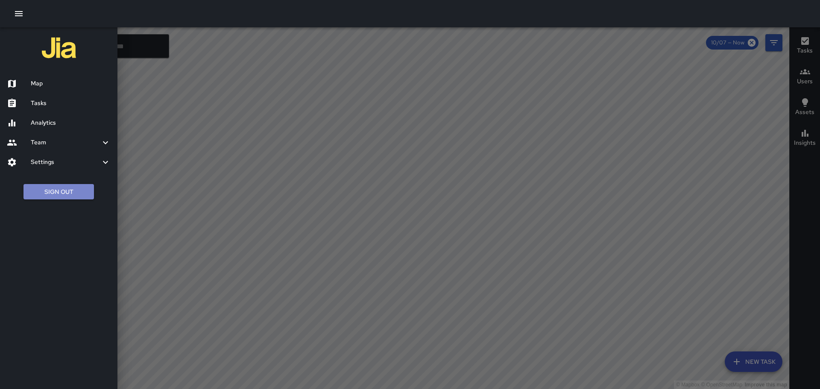
click at [52, 190] on button "Sign Out" at bounding box center [58, 192] width 70 height 16
